Goal: Task Accomplishment & Management: Use online tool/utility

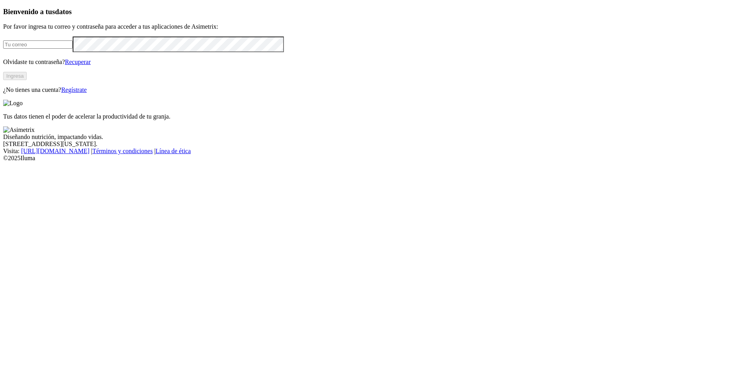
type input "[EMAIL_ADDRESS][DOMAIN_NAME]"
click at [27, 80] on button "Ingresa" at bounding box center [15, 76] width 24 height 8
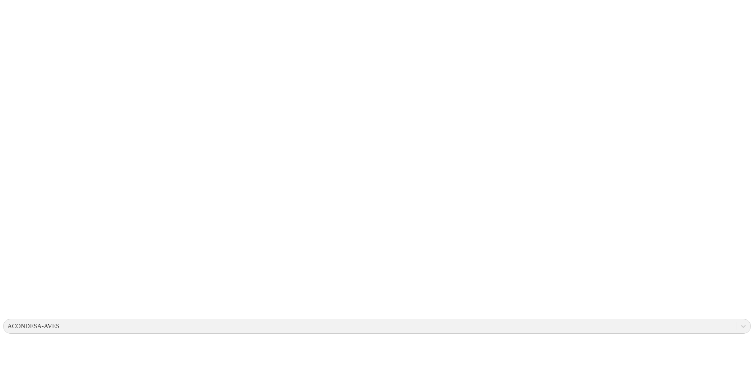
type input "Cierre_semana_engorde"
type input "30 de septiembre 2025"
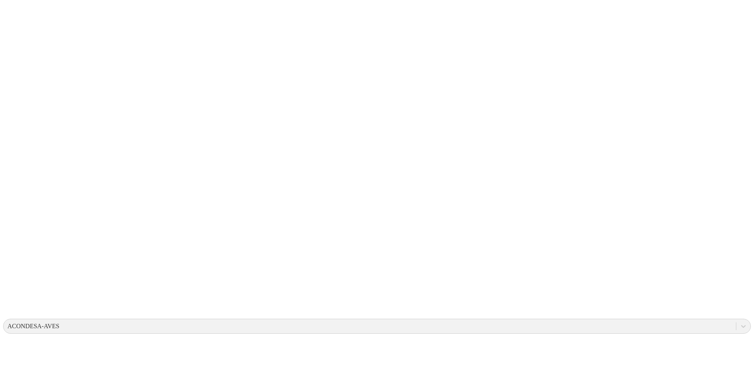
type input "Cierresemanaengorde"
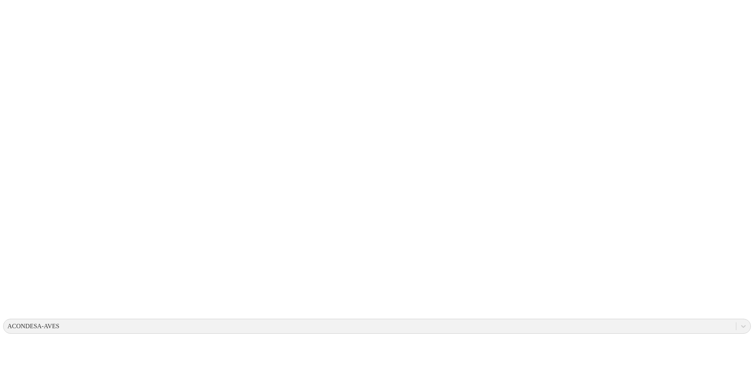
type input "Cierresemanaengorde"
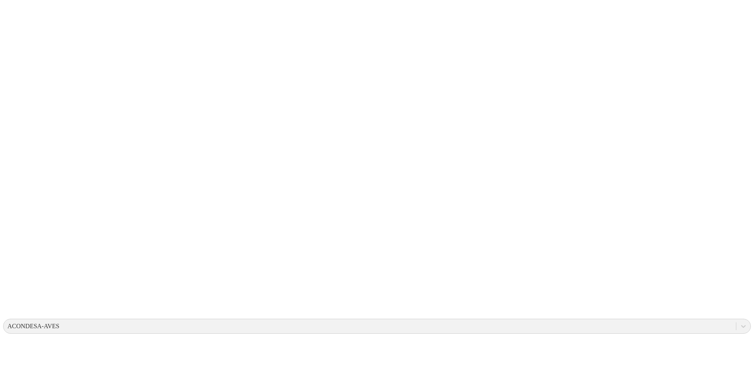
type input "30 de septiembre 2025"
